Goal: Transaction & Acquisition: Purchase product/service

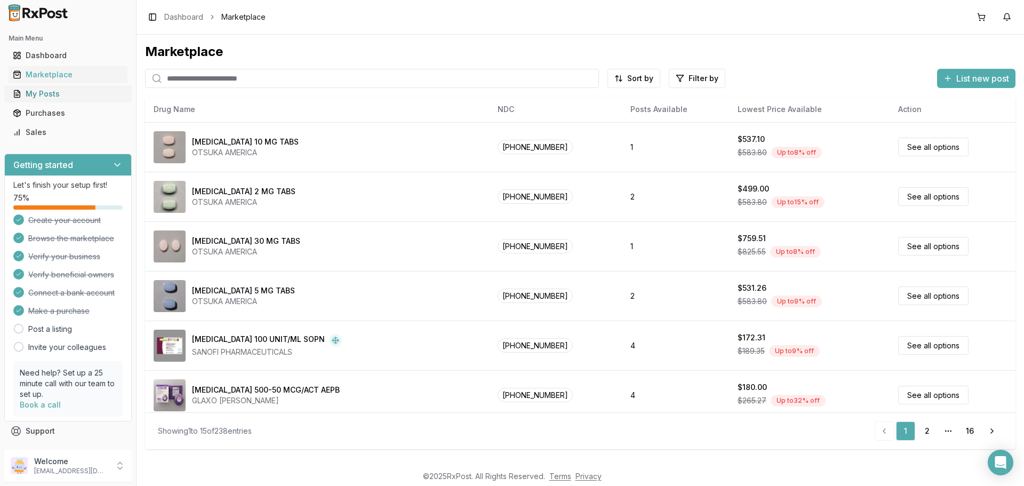
click at [57, 90] on div "My Posts" at bounding box center [68, 94] width 110 height 11
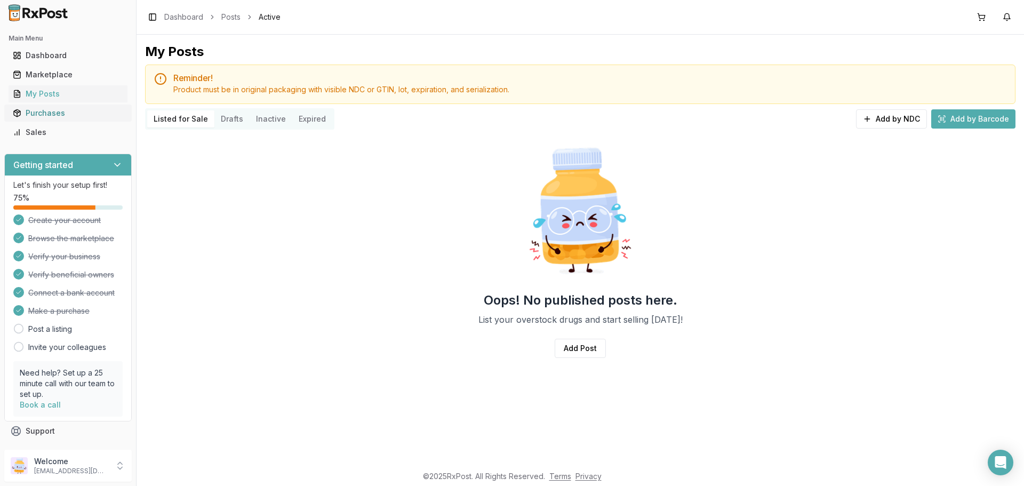
click at [63, 113] on div "Purchases" at bounding box center [68, 113] width 110 height 11
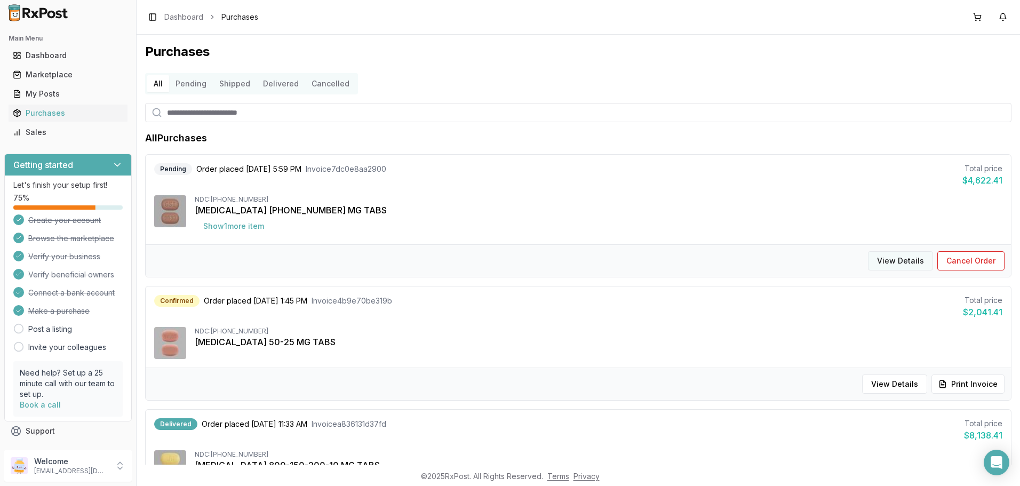
click at [891, 259] on button "View Details" at bounding box center [900, 260] width 65 height 19
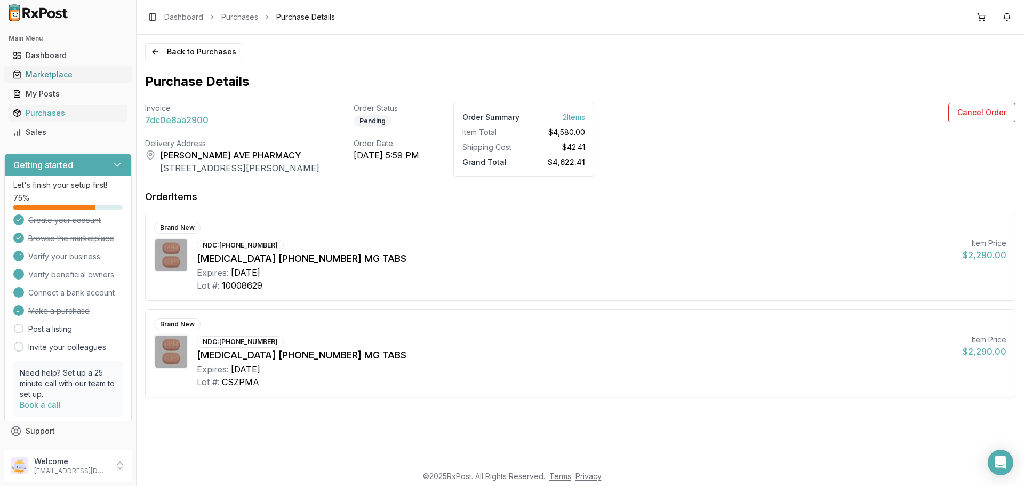
click at [57, 76] on div "Marketplace" at bounding box center [68, 74] width 110 height 11
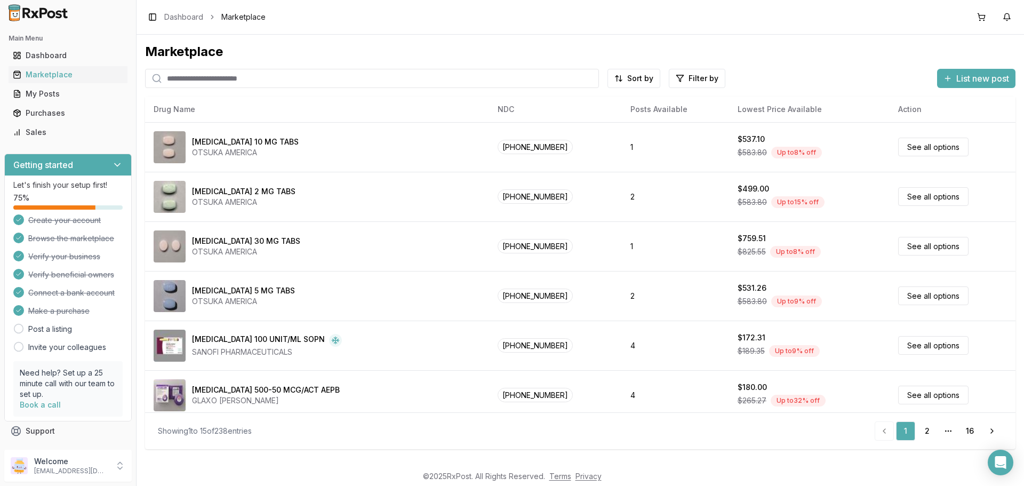
click at [232, 74] on input "search" at bounding box center [372, 78] width 454 height 19
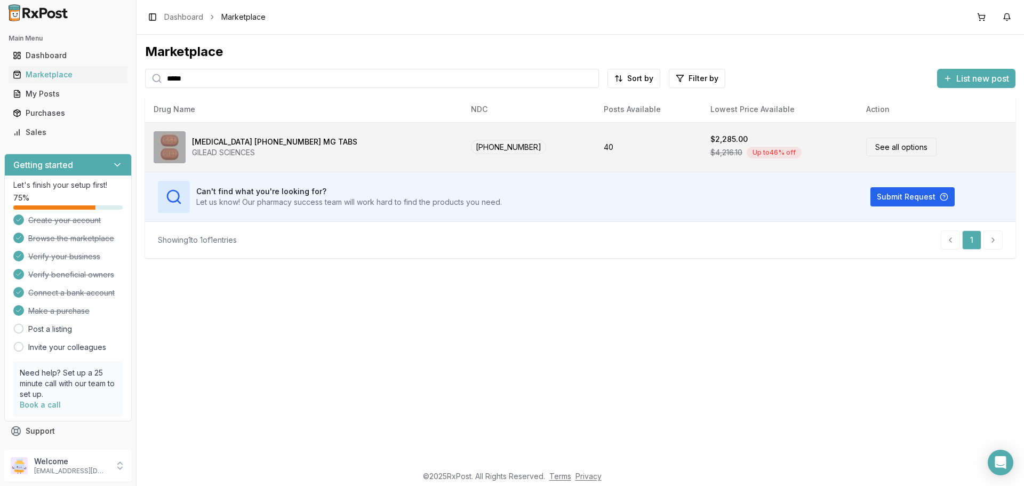
type input "*****"
click at [878, 147] on link "See all options" at bounding box center [901, 147] width 70 height 19
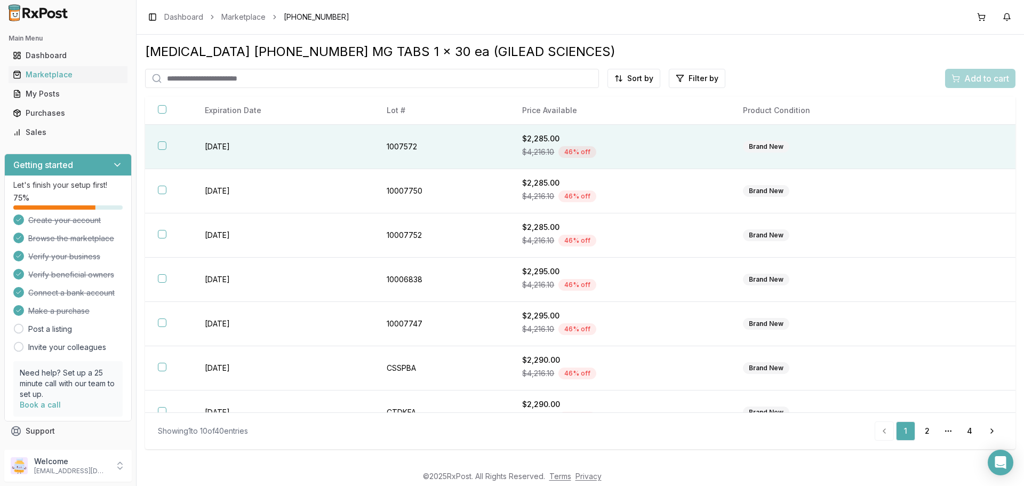
click at [161, 147] on button "button" at bounding box center [162, 145] width 9 height 9
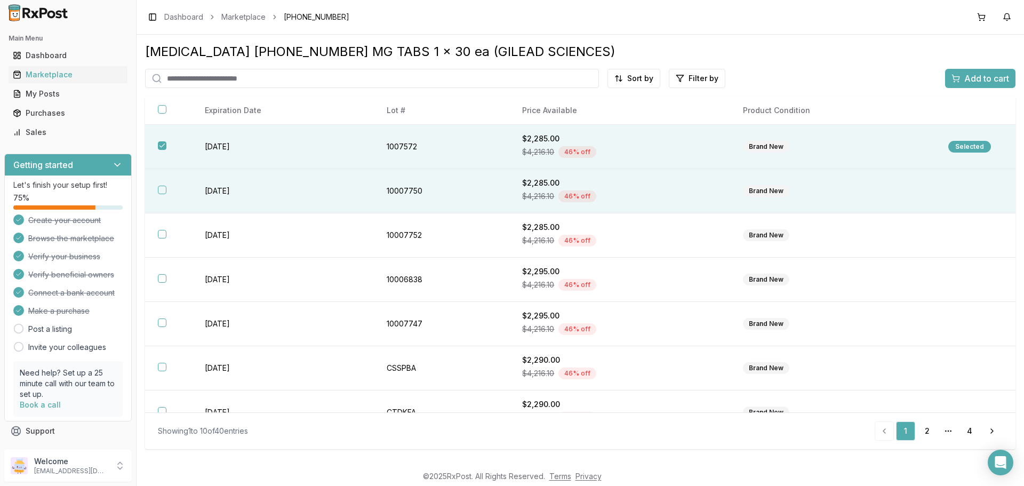
click at [160, 185] on th at bounding box center [168, 191] width 47 height 44
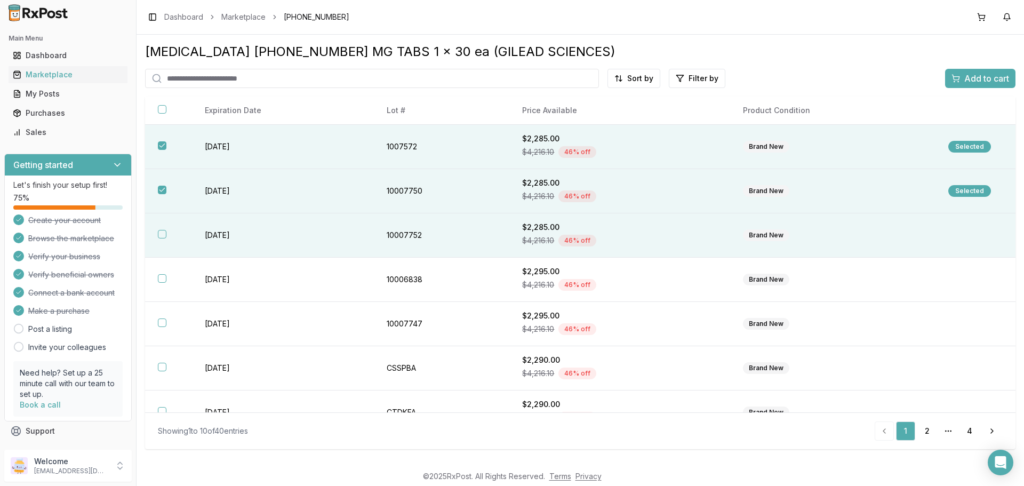
click at [165, 236] on button "button" at bounding box center [162, 234] width 9 height 9
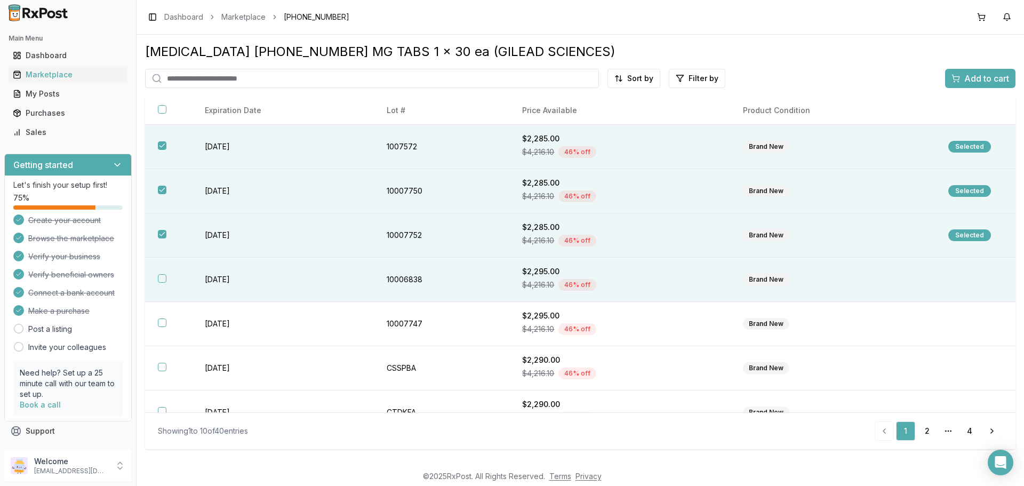
click at [163, 281] on button "button" at bounding box center [162, 278] width 9 height 9
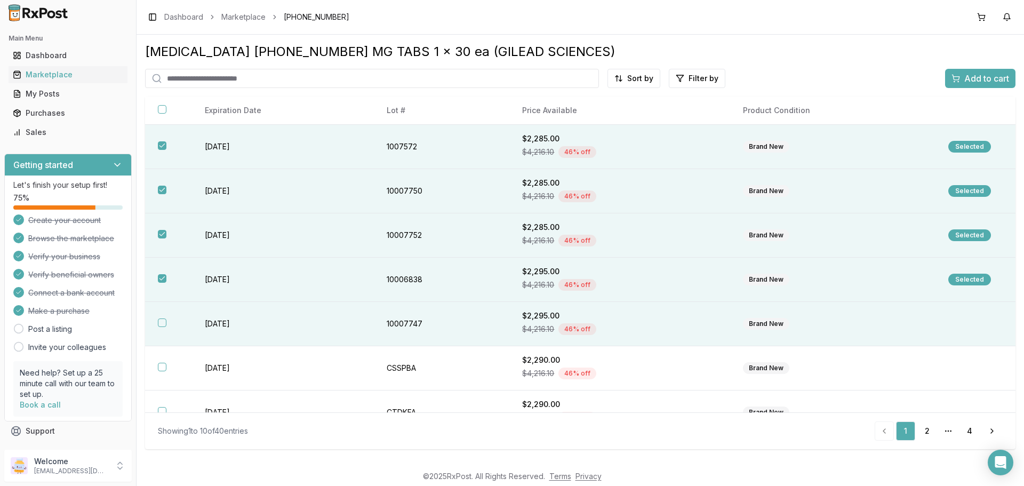
click at [165, 325] on button "button" at bounding box center [162, 323] width 9 height 9
click at [982, 79] on span "Add to cart" at bounding box center [987, 78] width 45 height 13
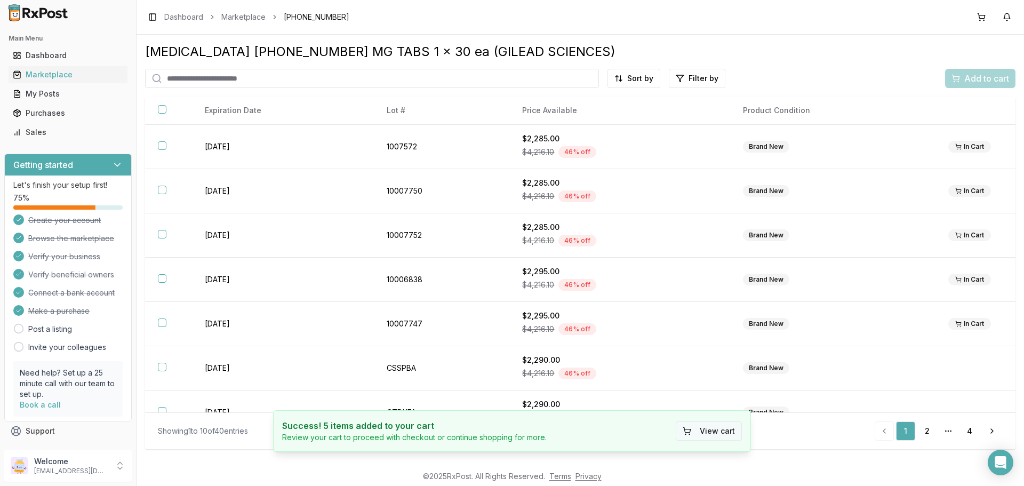
click at [723, 430] on button "View cart" at bounding box center [709, 430] width 66 height 19
click at [727, 430] on button "View cart" at bounding box center [709, 430] width 66 height 19
click at [973, 20] on button at bounding box center [981, 17] width 17 height 17
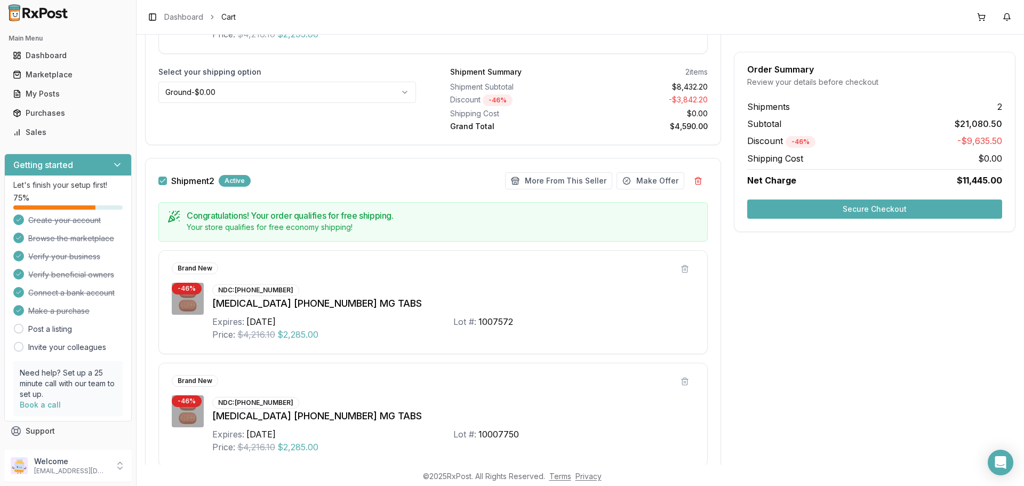
scroll to position [415, 0]
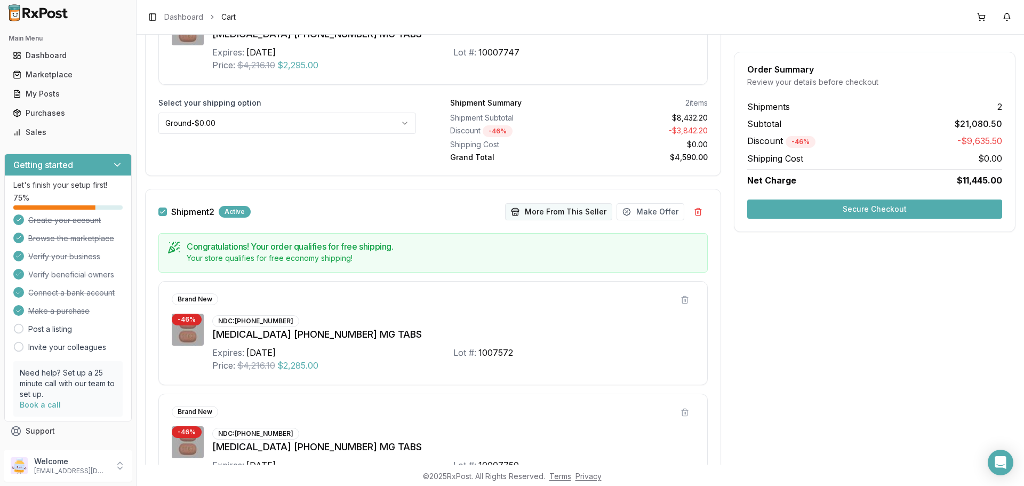
click at [575, 213] on button "More From This Seller" at bounding box center [558, 211] width 107 height 17
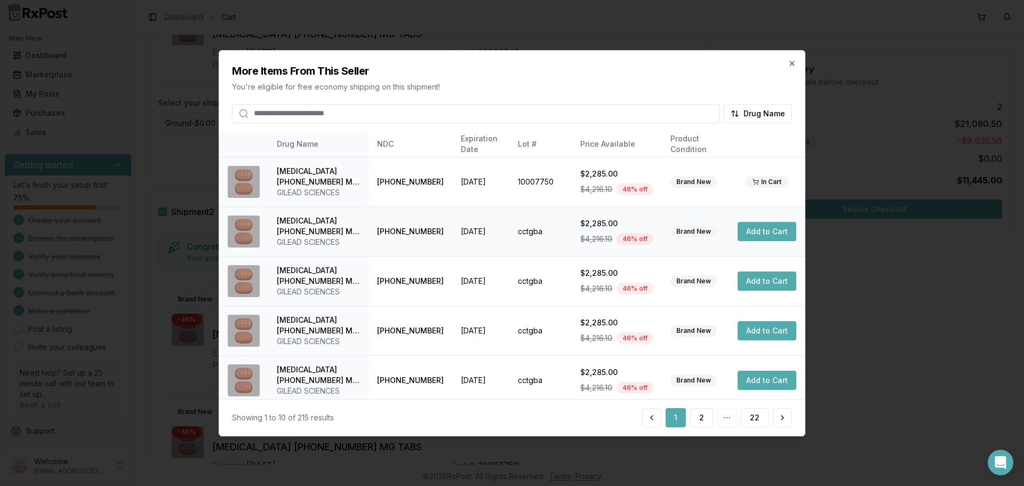
click at [756, 230] on button "Add to Cart" at bounding box center [767, 231] width 59 height 19
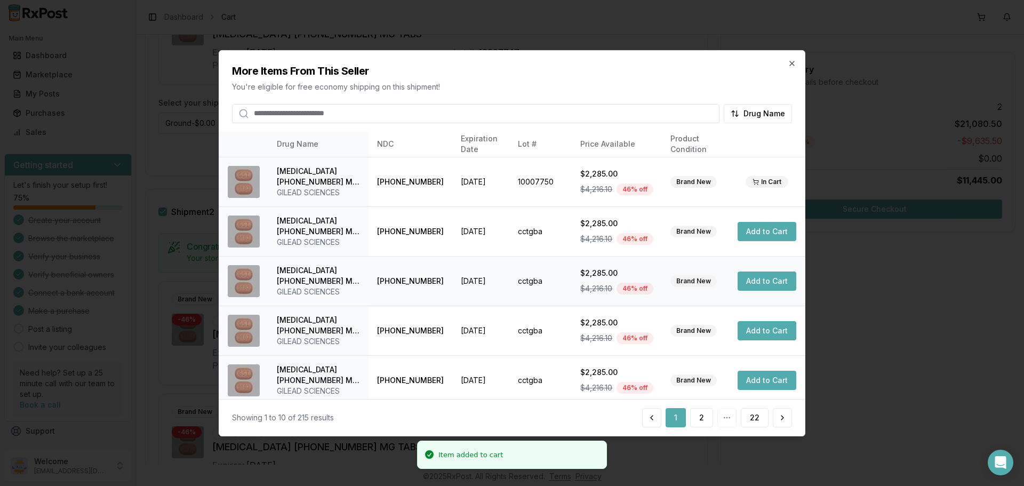
click at [755, 282] on button "Add to Cart" at bounding box center [767, 281] width 59 height 19
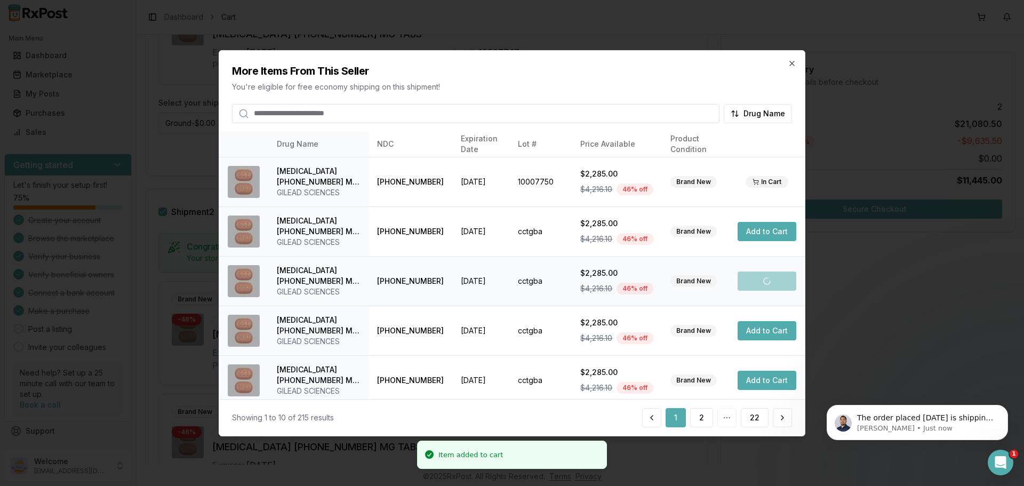
scroll to position [0, 0]
click at [757, 330] on button "Add to Cart" at bounding box center [767, 330] width 59 height 19
click at [793, 60] on icon "button" at bounding box center [792, 63] width 9 height 9
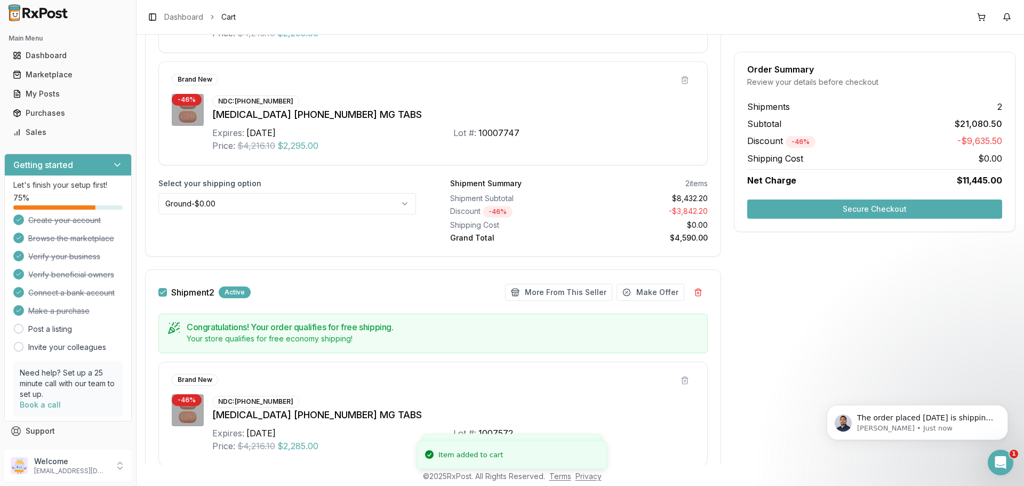
scroll to position [201, 0]
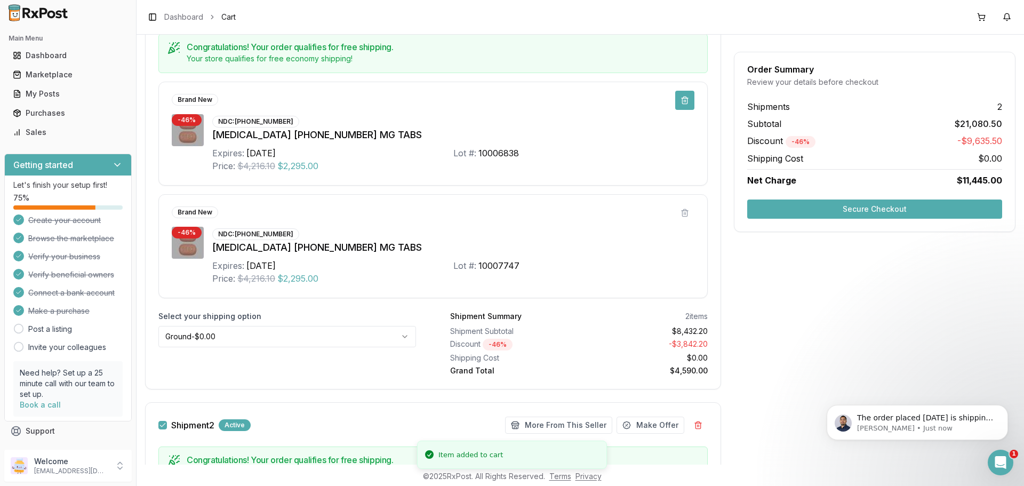
click at [683, 102] on button at bounding box center [684, 100] width 19 height 19
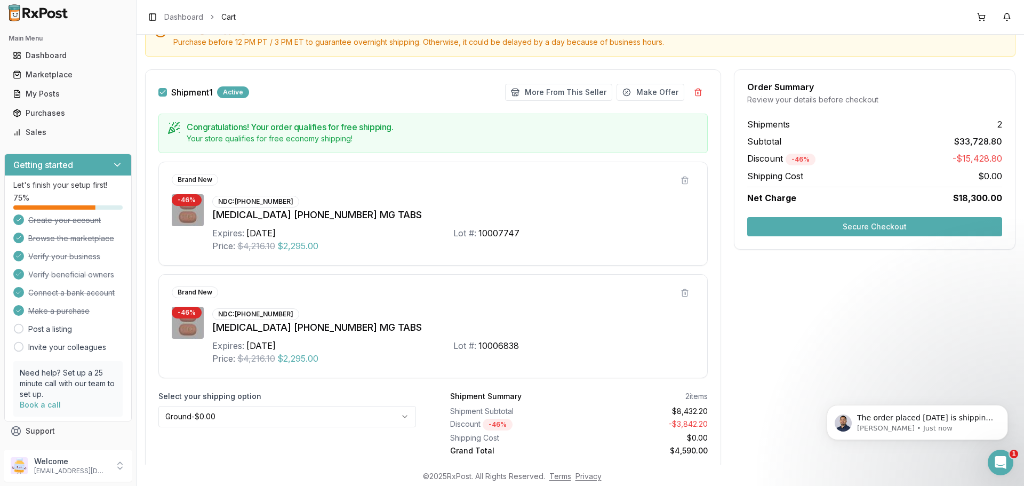
scroll to position [81, 0]
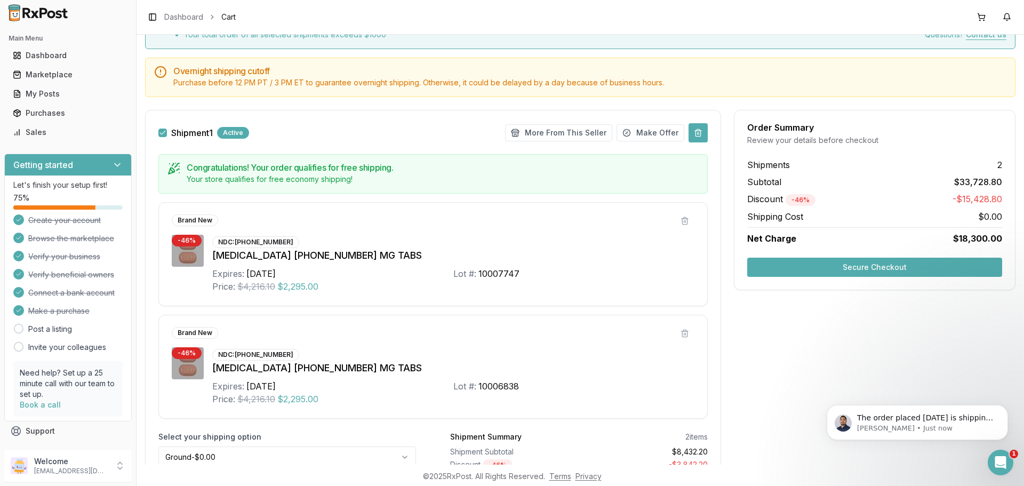
click at [697, 134] on button at bounding box center [698, 132] width 19 height 19
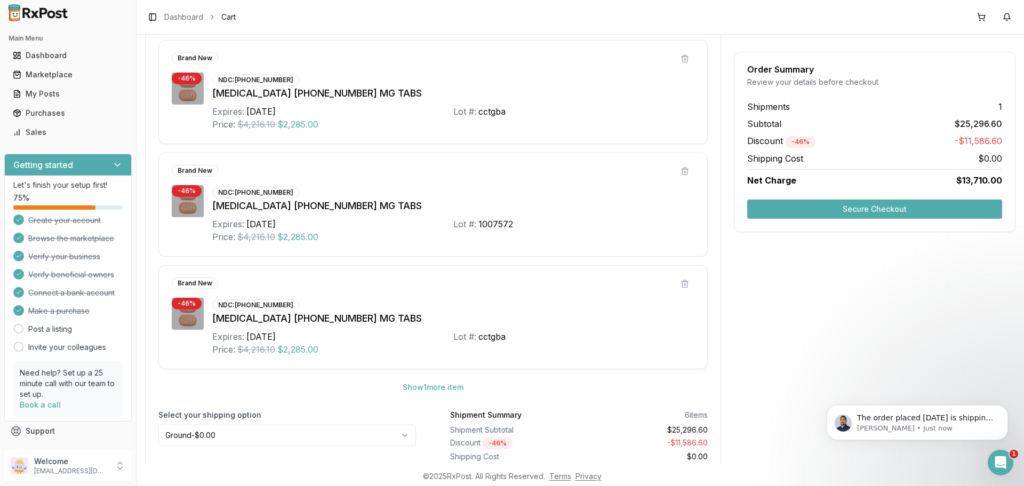
scroll to position [415, 0]
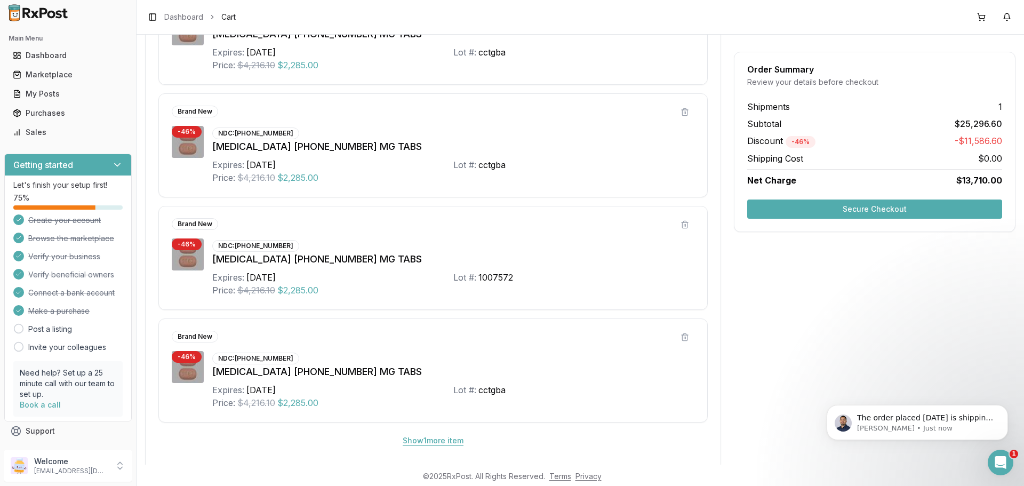
click at [414, 435] on button "Show 1 more item" at bounding box center [433, 440] width 78 height 19
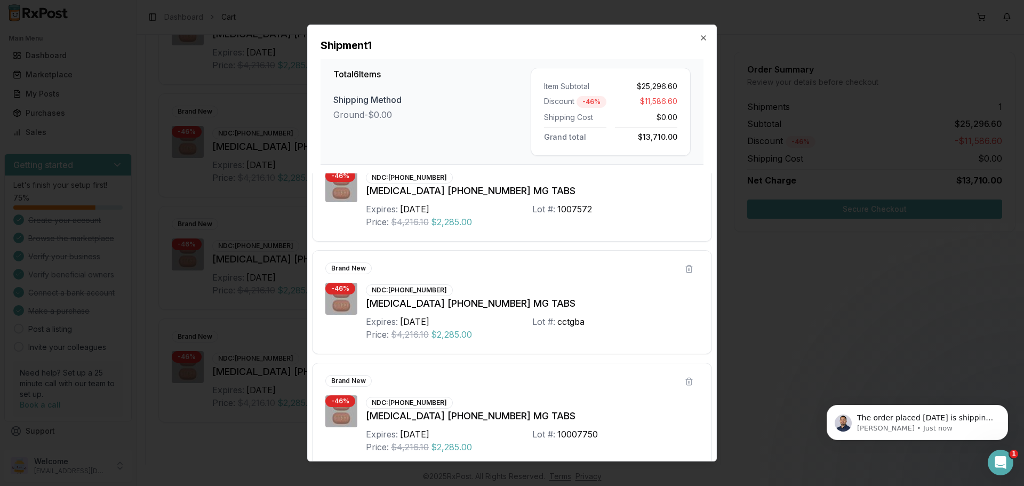
scroll to position [387, 0]
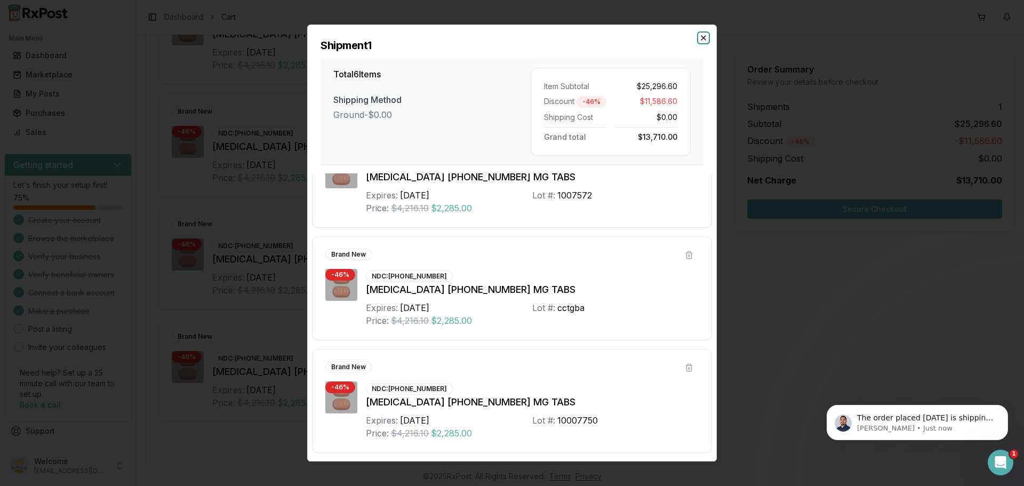
click at [704, 36] on icon "button" at bounding box center [703, 38] width 9 height 9
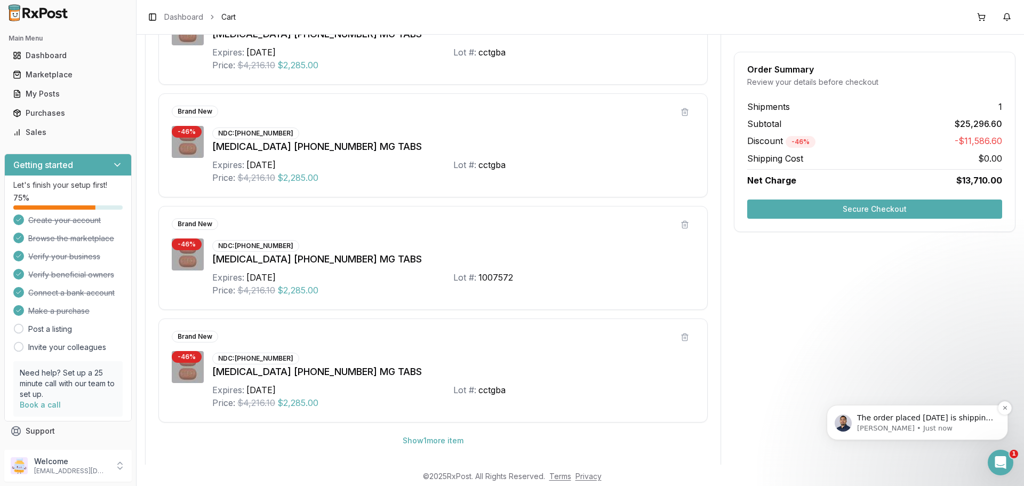
click at [903, 419] on p "The order placed [DATE] is shipping [DATE]. I had a question did you need Zepbo…" at bounding box center [926, 418] width 138 height 11
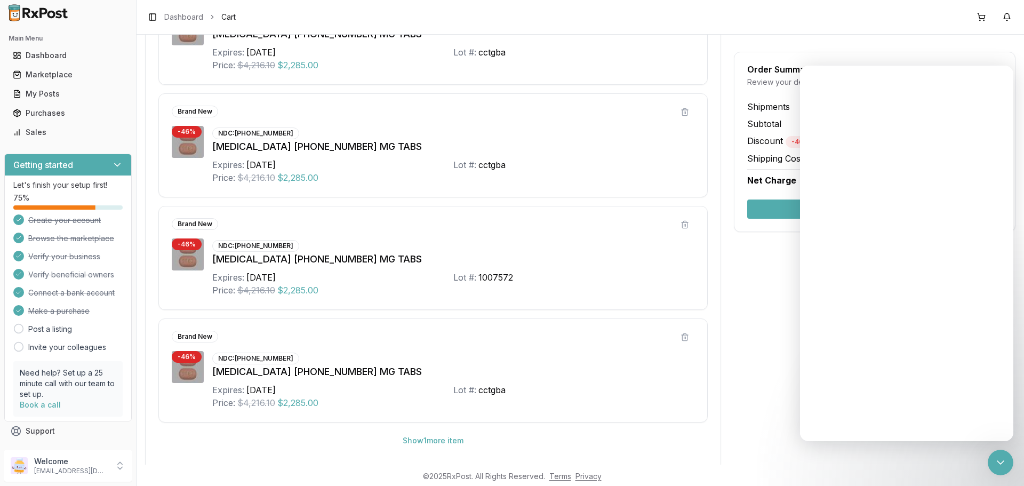
scroll to position [0, 0]
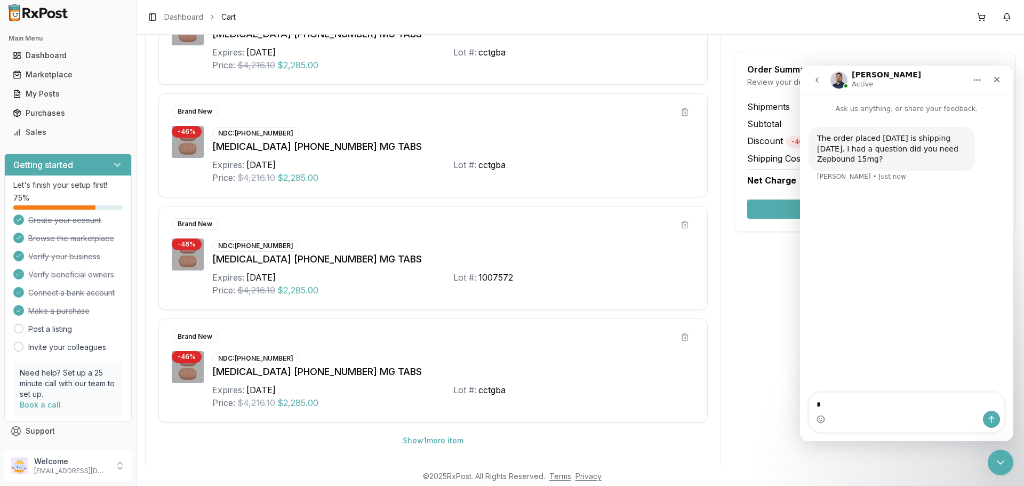
type textarea "**"
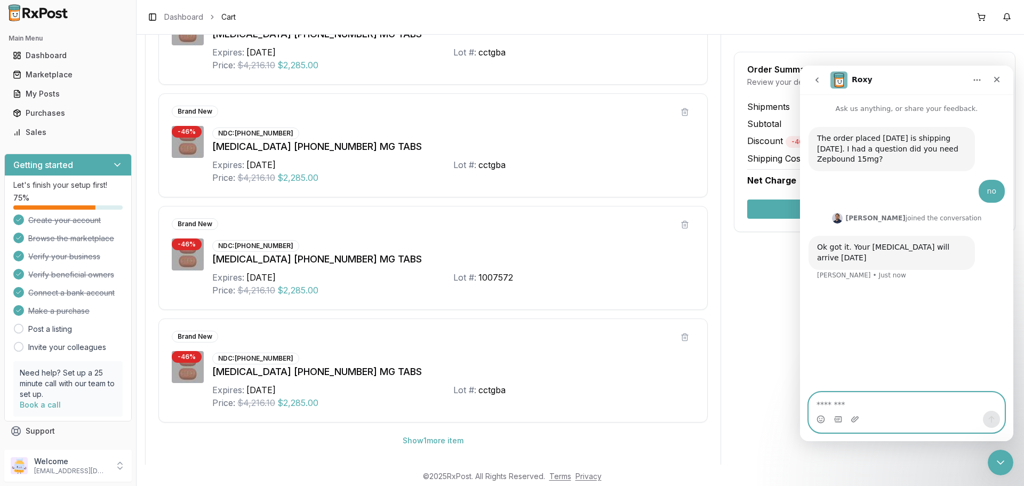
click at [860, 397] on textarea "Message…" at bounding box center [906, 402] width 195 height 18
type textarea "*"
type textarea "******"
click at [989, 417] on icon "Send a message…" at bounding box center [992, 419] width 9 height 9
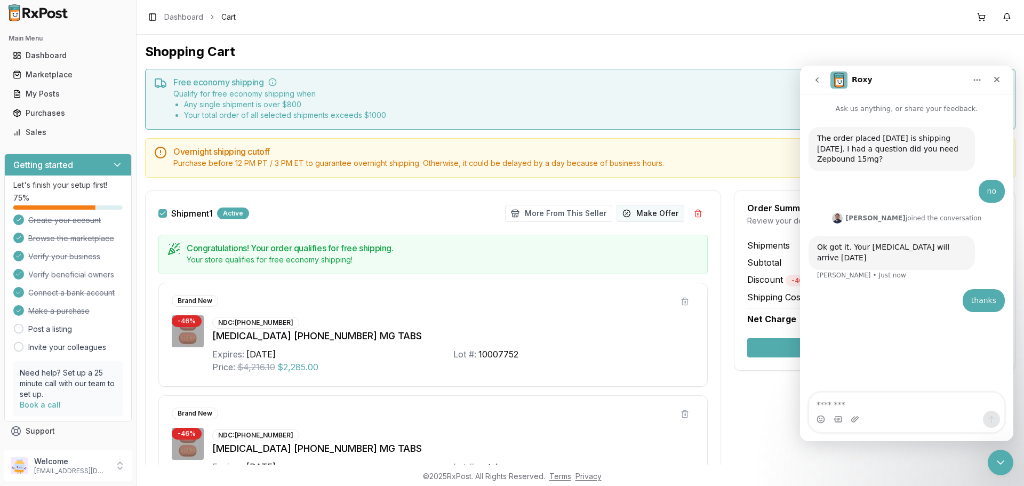
click at [633, 215] on button "Make Offer" at bounding box center [651, 213] width 68 height 17
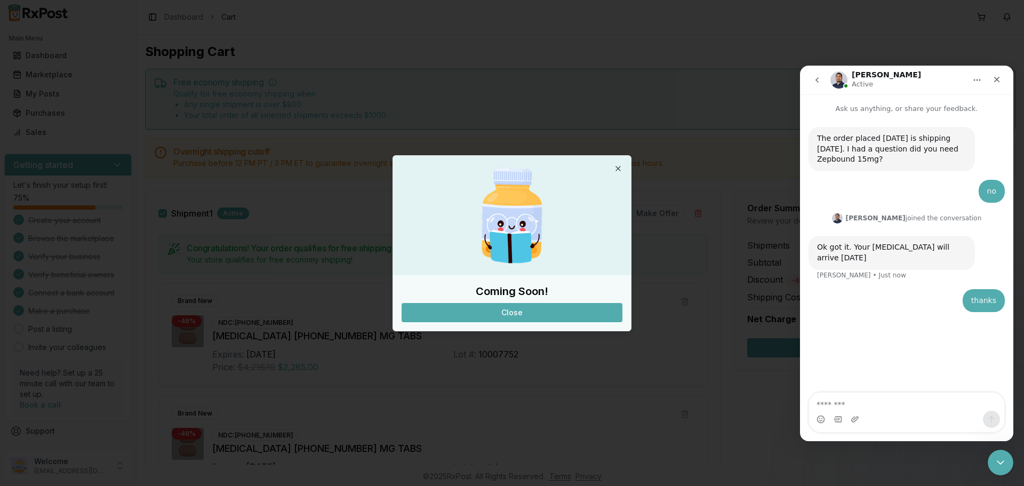
click at [540, 319] on button "Close" at bounding box center [512, 312] width 221 height 19
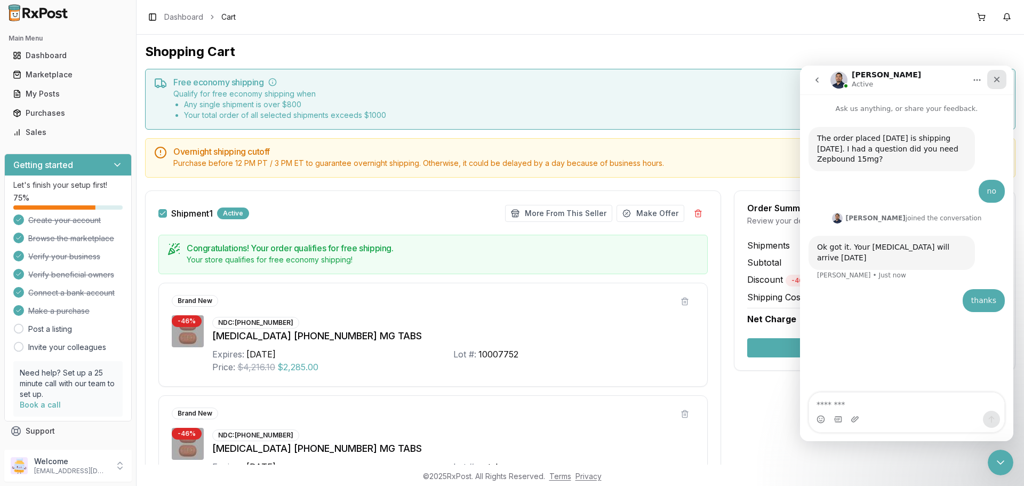
click at [1001, 80] on div "Close" at bounding box center [997, 79] width 19 height 19
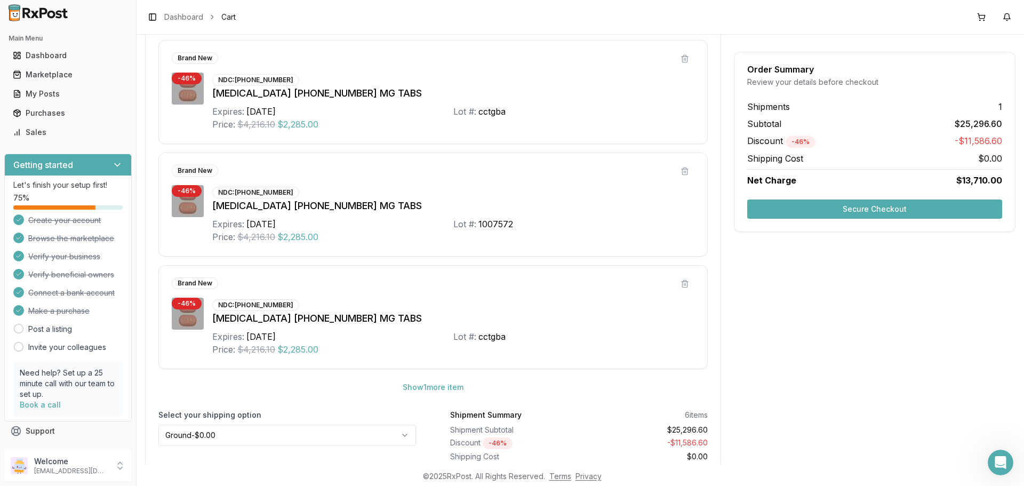
scroll to position [521, 0]
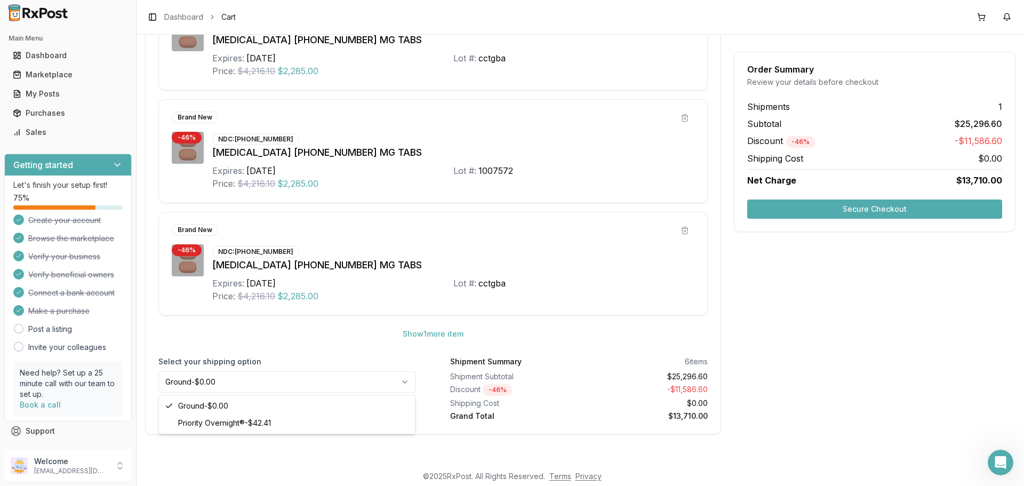
click at [347, 382] on html "Main Menu Dashboard Marketplace My Posts Purchases Sales Getting started Let's …" at bounding box center [512, 243] width 1024 height 486
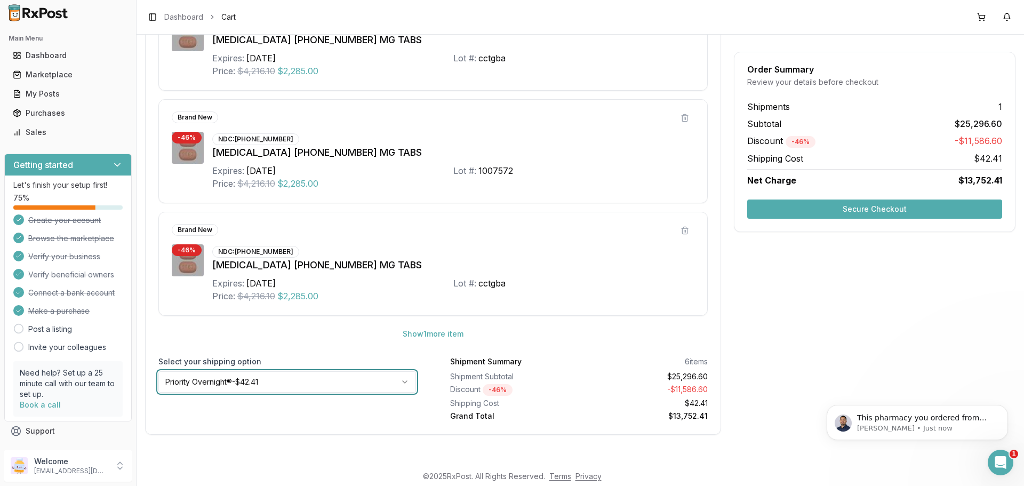
scroll to position [0, 0]
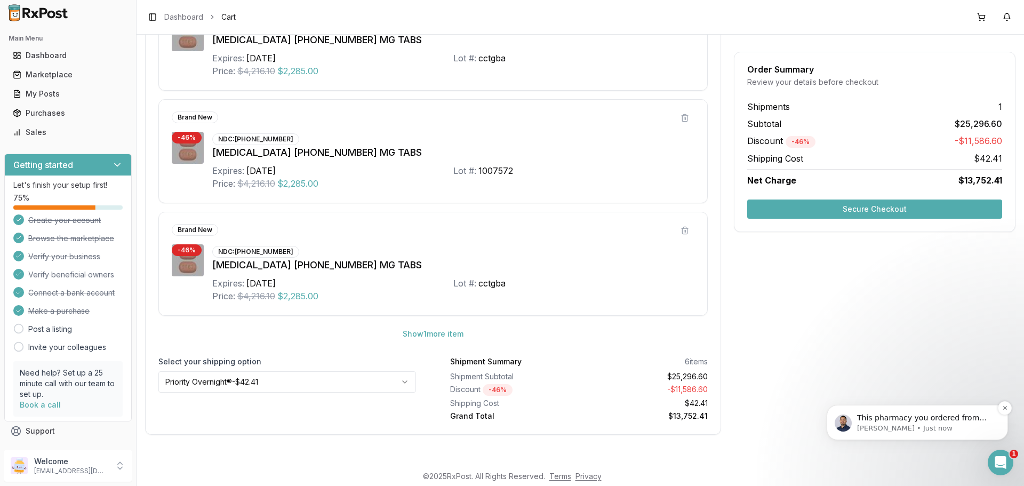
click at [915, 424] on p "[PERSON_NAME] • Just now" at bounding box center [926, 429] width 138 height 10
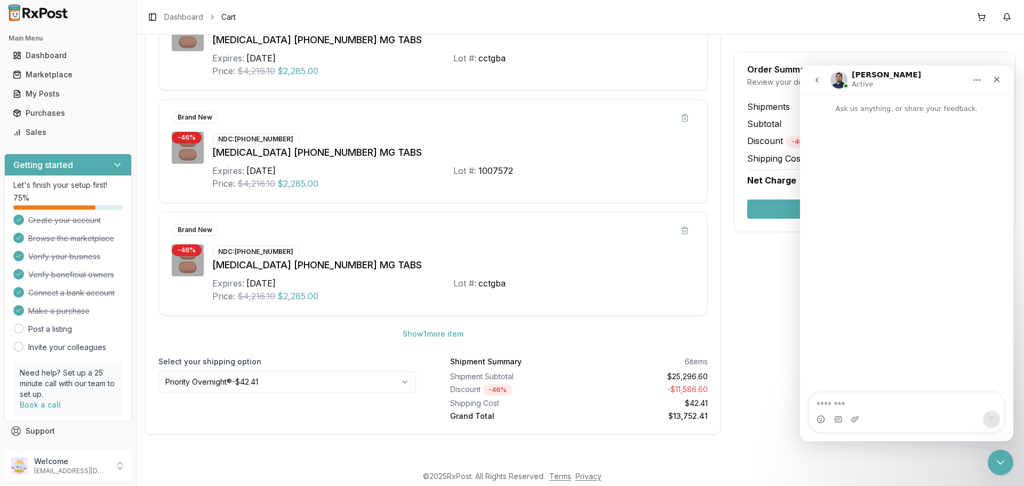
scroll to position [2, 0]
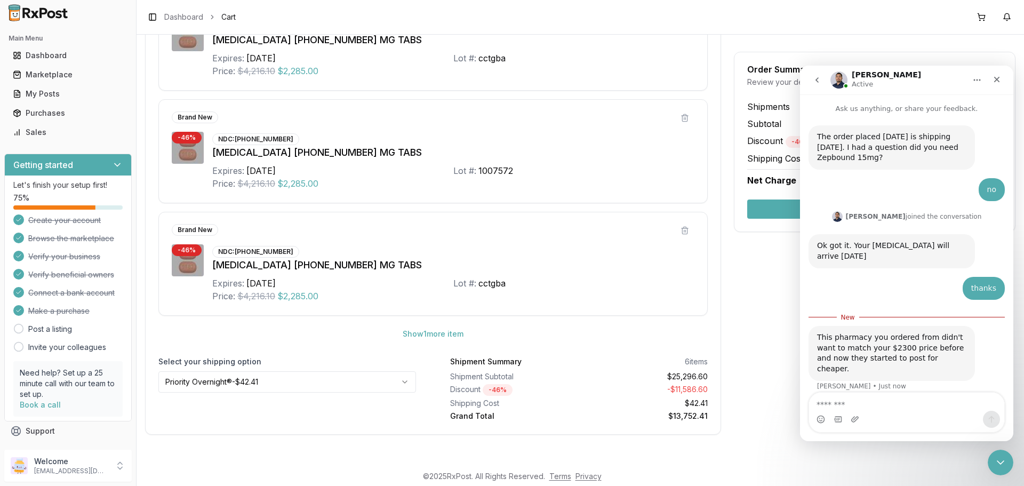
click at [875, 400] on textarea "Message…" at bounding box center [906, 402] width 195 height 18
type textarea "***"
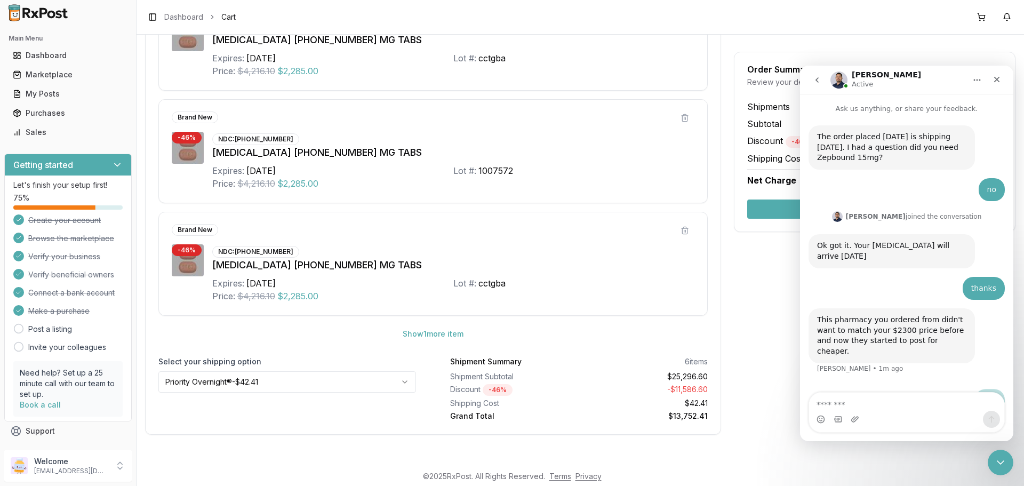
scroll to position [5, 0]
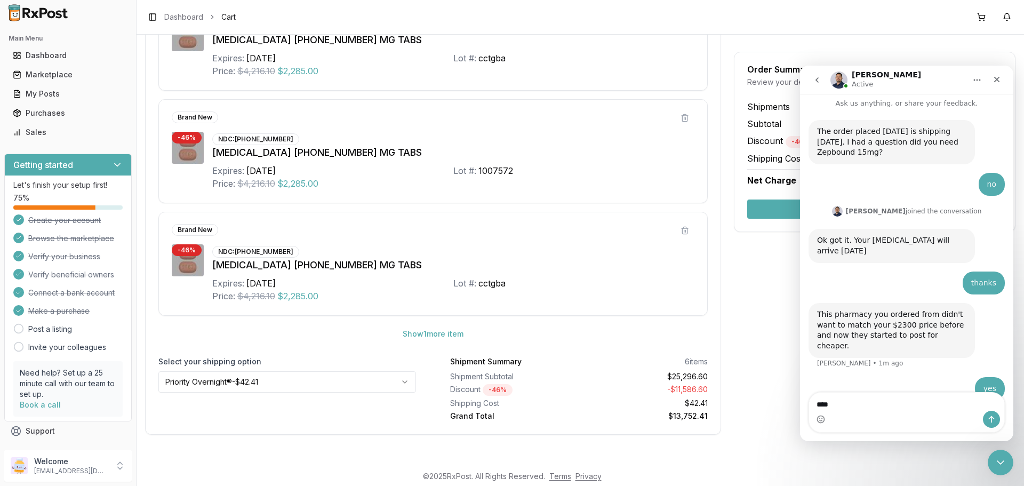
type textarea "*****"
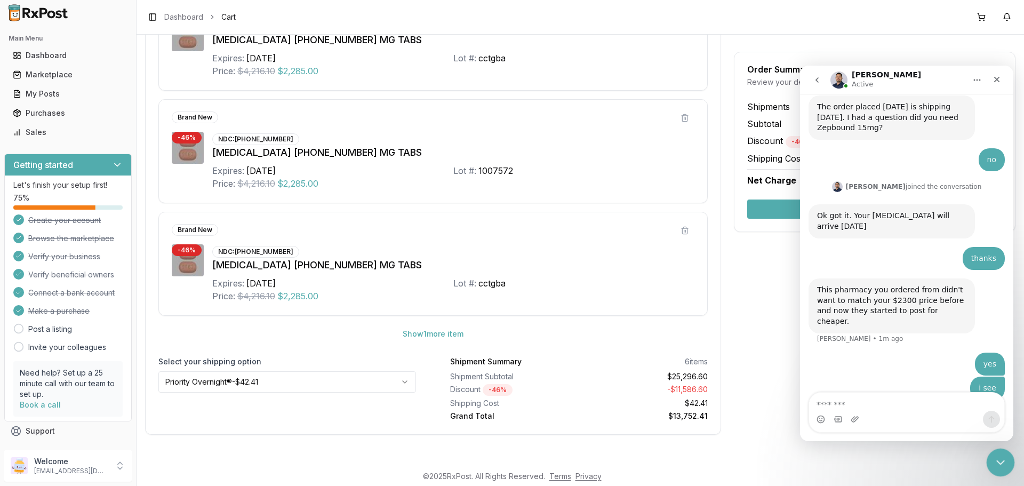
click at [1002, 458] on icon "Close Intercom Messenger" at bounding box center [999, 461] width 13 height 13
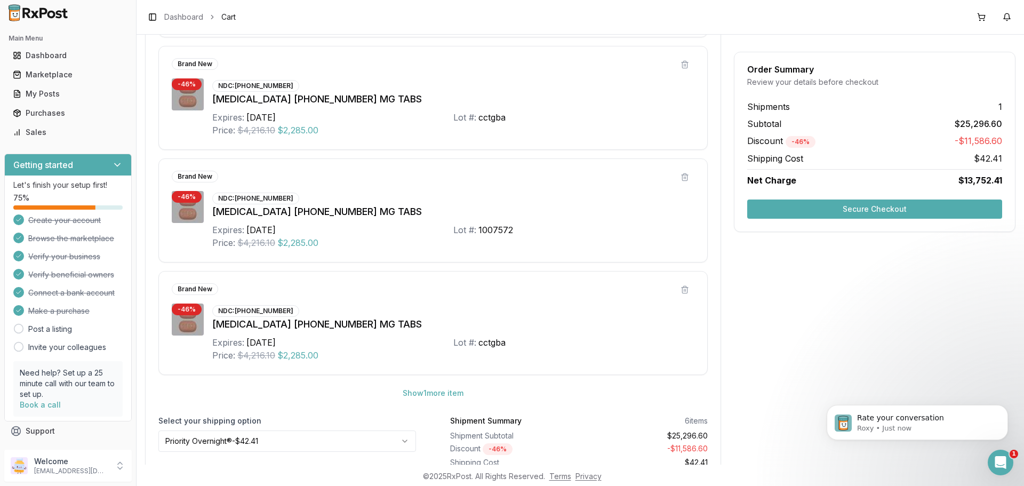
scroll to position [480, 0]
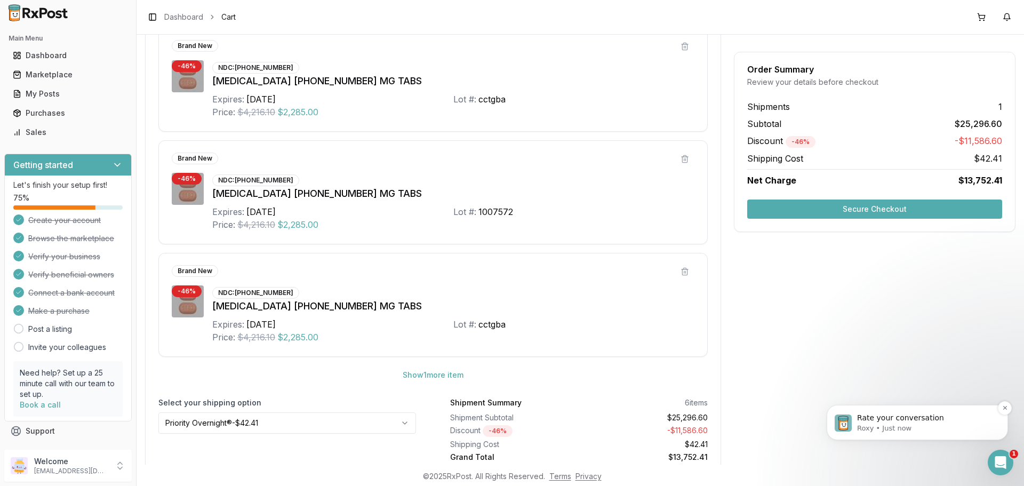
click at [946, 419] on p "Rate your conversation" at bounding box center [926, 418] width 138 height 11
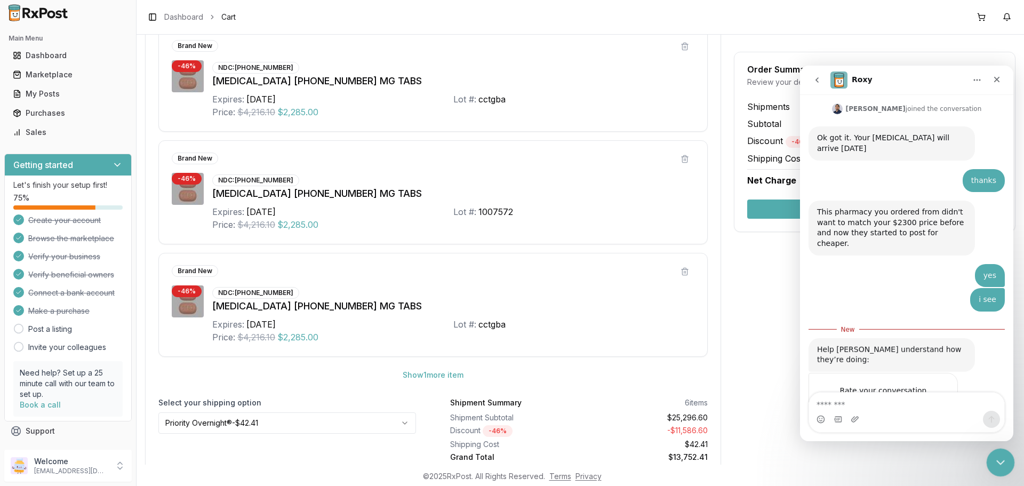
scroll to position [132, 0]
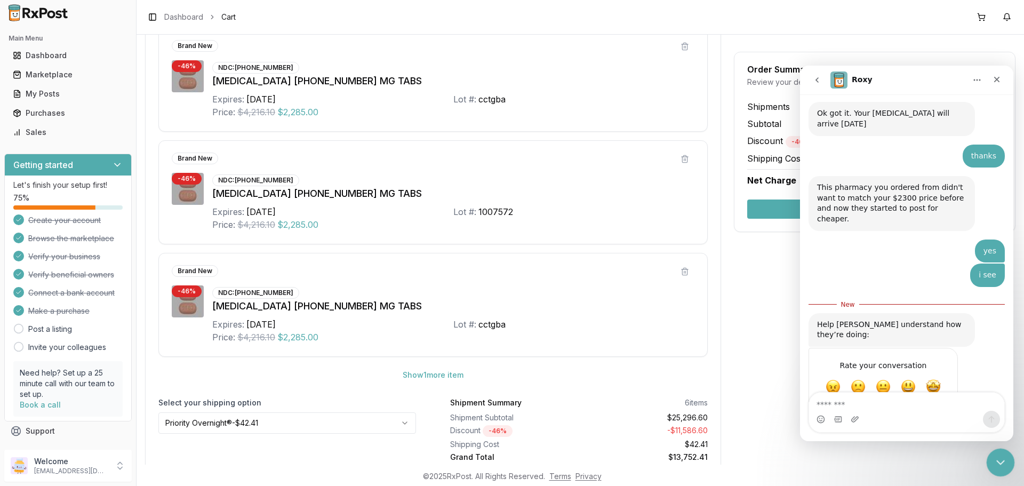
click at [1008, 469] on div "Close Intercom Messenger" at bounding box center [999, 461] width 26 height 26
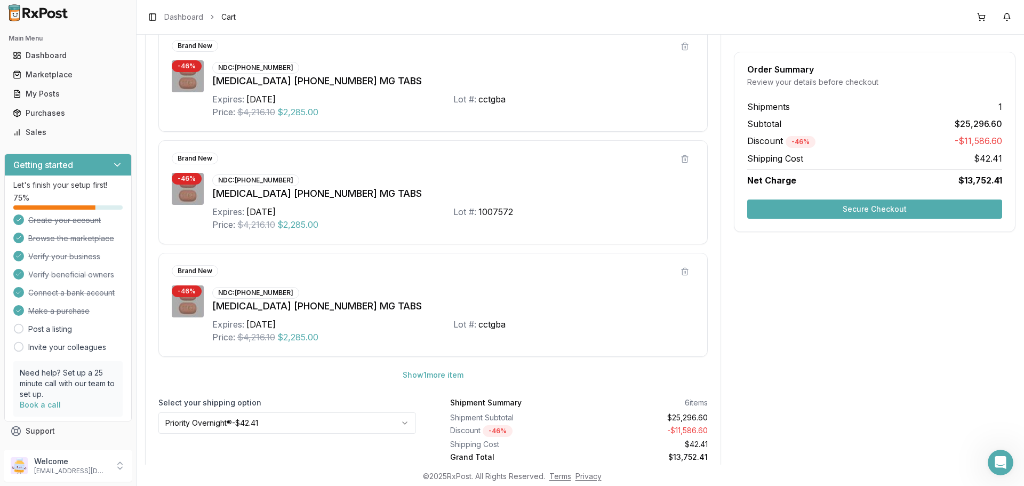
scroll to position [521, 0]
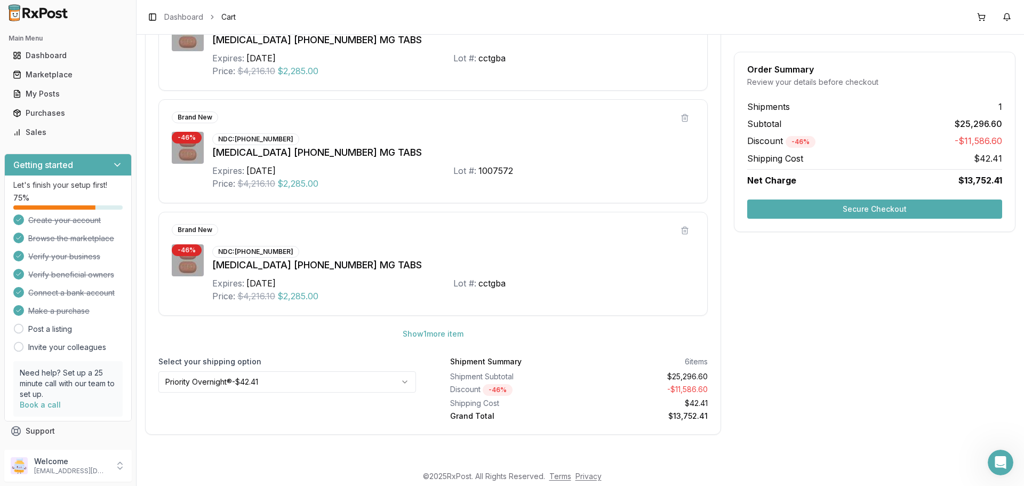
click at [863, 209] on button "Secure Checkout" at bounding box center [874, 209] width 255 height 19
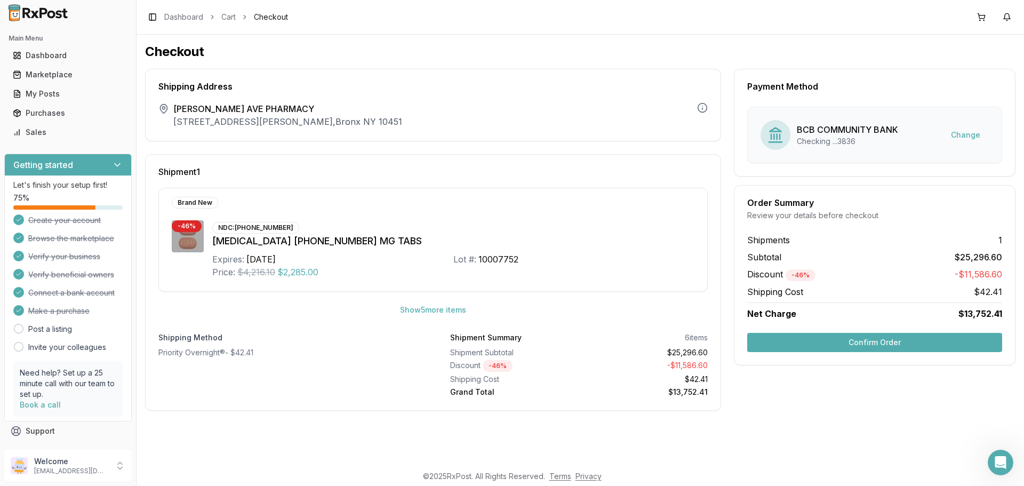
click at [854, 343] on button "Confirm Order" at bounding box center [874, 342] width 255 height 19
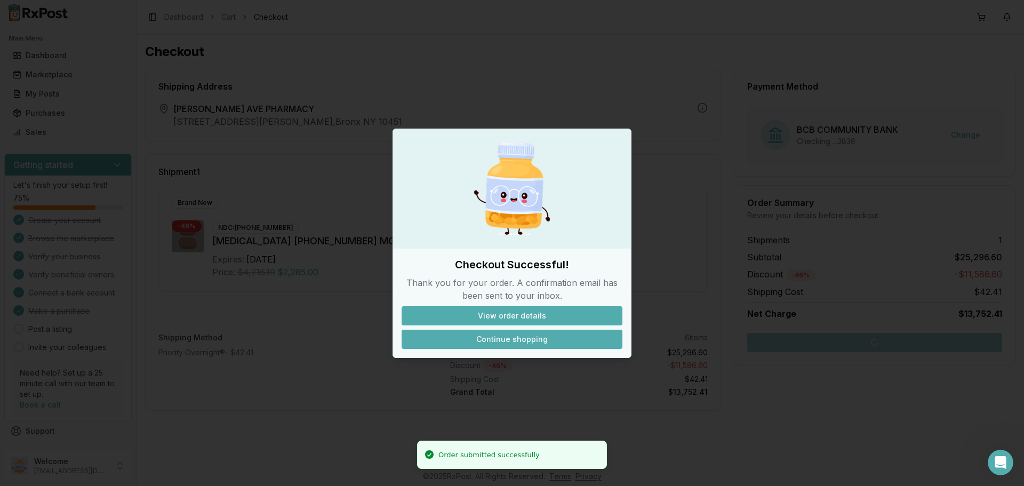
click at [520, 337] on button "Continue shopping" at bounding box center [512, 339] width 221 height 19
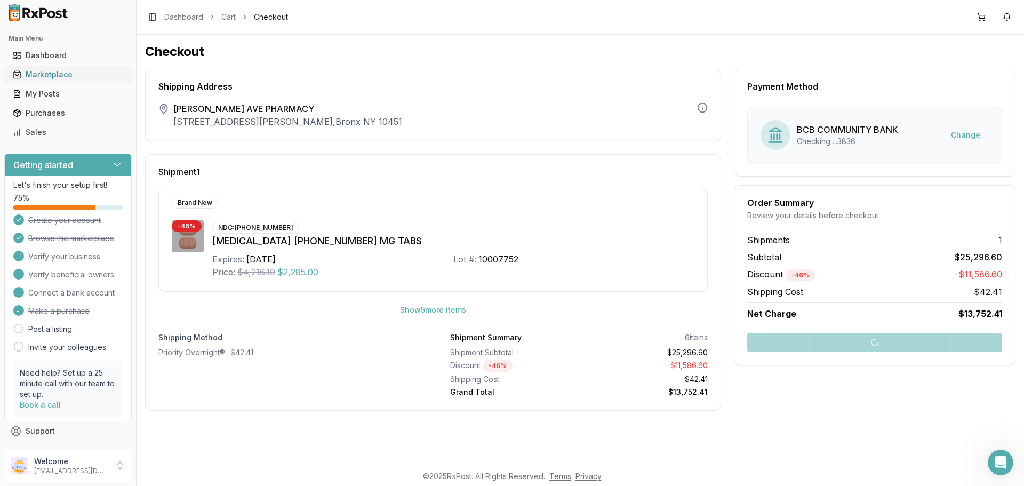
click at [72, 69] on link "Marketplace" at bounding box center [68, 74] width 119 height 19
